Goal: Task Accomplishment & Management: Manage account settings

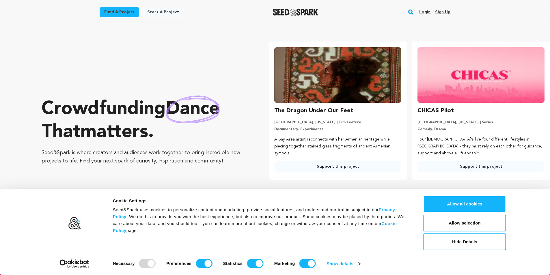
scroll to position [0, 148]
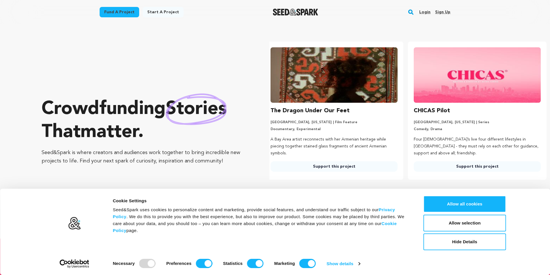
click at [442, 14] on link "Sign up" at bounding box center [442, 12] width 15 height 9
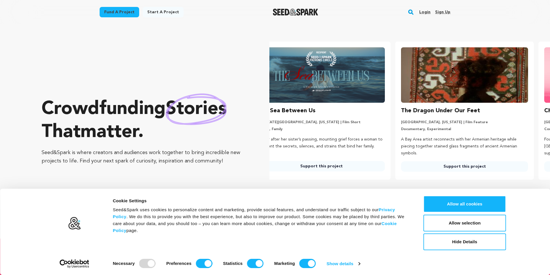
scroll to position [0, 1]
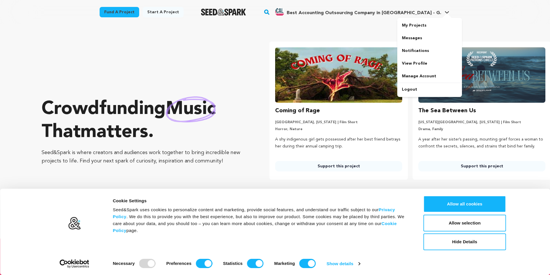
click at [347, 14] on span "Best Accounting Outsourcing Company in USA - G." at bounding box center [364, 13] width 154 height 5
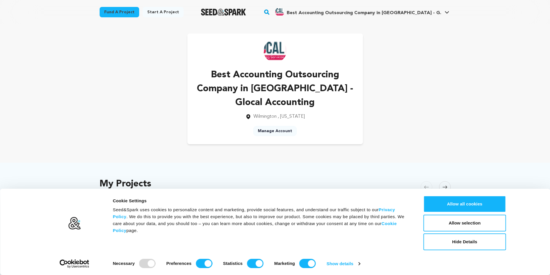
click at [284, 131] on link "Manage Account" at bounding box center [275, 131] width 44 height 10
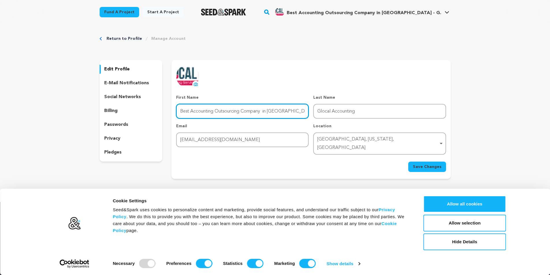
click at [262, 113] on input "Best Accounting Outsourcing Company in [GEOGRAPHIC_DATA] -" at bounding box center [242, 111] width 133 height 15
click at [262, 113] on input "Best Accounting Outsourcing Company in USA -" at bounding box center [242, 111] width 133 height 15
type input "Top Accounting Firms"
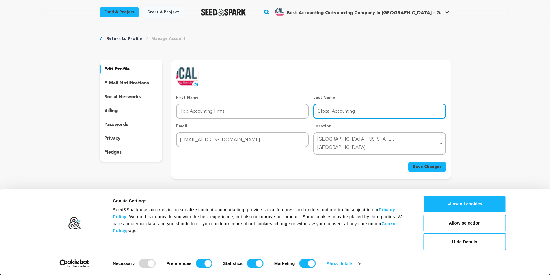
click at [321, 111] on input "Glocal Accounting" at bounding box center [379, 111] width 133 height 15
drag, startPoint x: 325, startPoint y: 110, endPoint x: 314, endPoint y: 110, distance: 10.4
click at [314, 110] on input "Gin USlocal Accounting" at bounding box center [379, 111] width 133 height 15
click at [364, 110] on input "in USlocal Accounting" at bounding box center [379, 111] width 133 height 15
type input "in [GEOGRAPHIC_DATA]"
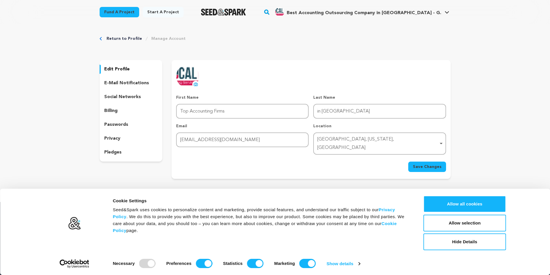
click at [281, 126] on p "Email" at bounding box center [242, 126] width 133 height 6
click at [418, 164] on span "Save Changes" at bounding box center [427, 167] width 29 height 6
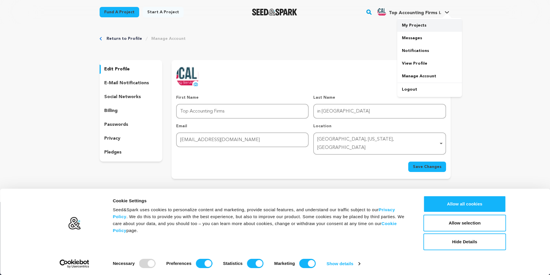
click at [413, 27] on link "My Projects" at bounding box center [429, 25] width 65 height 13
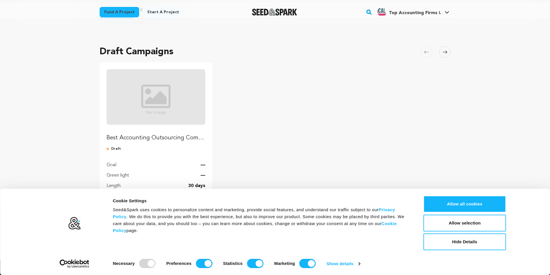
scroll to position [58, 0]
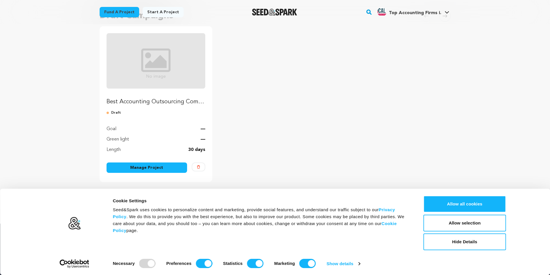
click at [152, 79] on img "Fund Best Accounting Outsourcing Company in USA" at bounding box center [156, 60] width 99 height 55
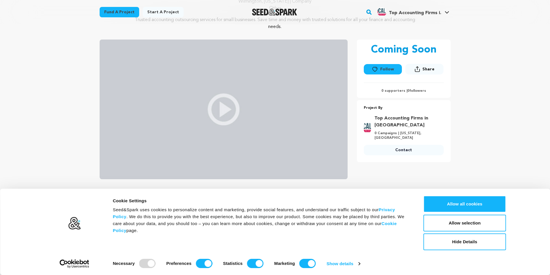
scroll to position [58, 0]
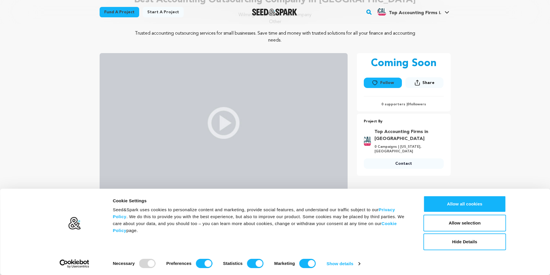
click at [394, 131] on link "Top Accounting Firms in [GEOGRAPHIC_DATA]" at bounding box center [408, 135] width 66 height 14
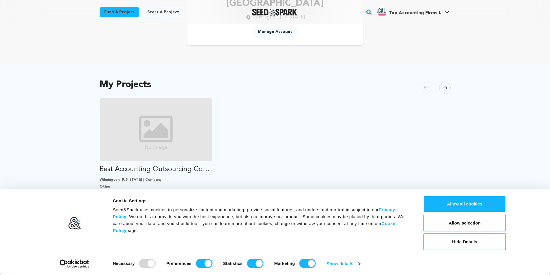
scroll to position [87, 0]
click at [345, 159] on ul "Best Accounting Outsourcing Company in USA Wilmington, Delaware | Company Other…" at bounding box center [275, 169] width 351 height 144
drag, startPoint x: 473, startPoint y: 223, endPoint x: 468, endPoint y: 222, distance: 5.3
click at [473, 223] on button "Allow selection" at bounding box center [465, 223] width 83 height 17
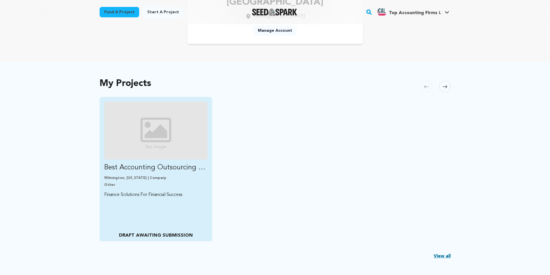
click at [157, 126] on img "Fund Best Accounting Outsourcing Company in USA" at bounding box center [156, 131] width 104 height 58
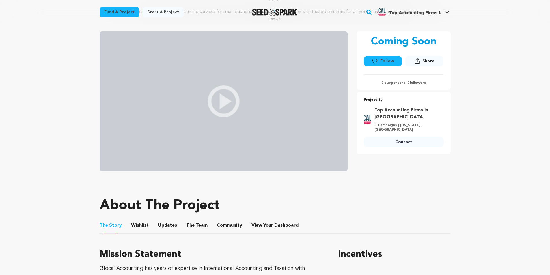
scroll to position [87, 0]
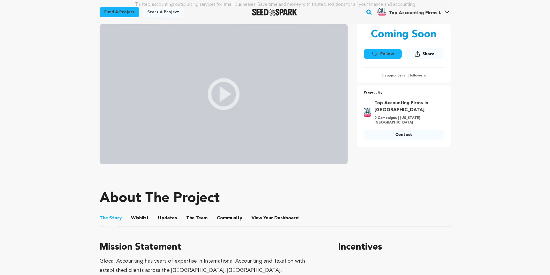
click at [214, 95] on img at bounding box center [224, 94] width 248 height 140
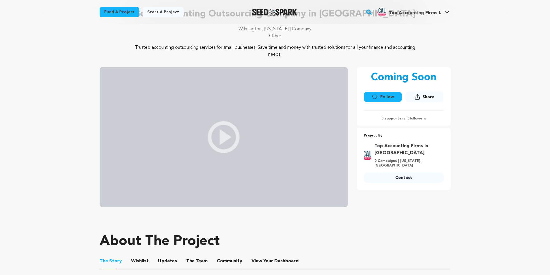
scroll to position [0, 0]
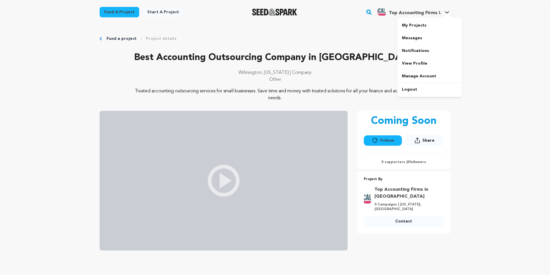
click at [409, 14] on span "Top Accounting Firms i." at bounding box center [415, 13] width 52 height 5
